Goal: Transaction & Acquisition: Obtain resource

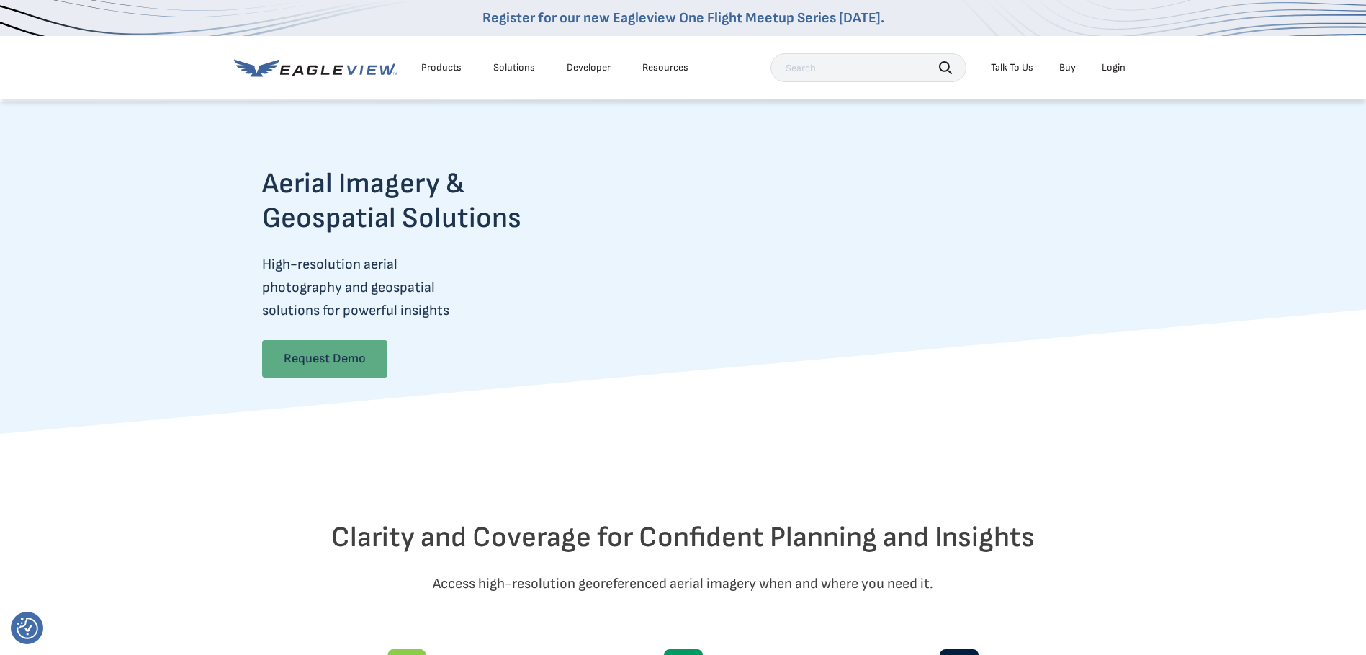
click at [322, 353] on link "Request Demo" at bounding box center [324, 358] width 125 height 37
